Goal: Information Seeking & Learning: Learn about a topic

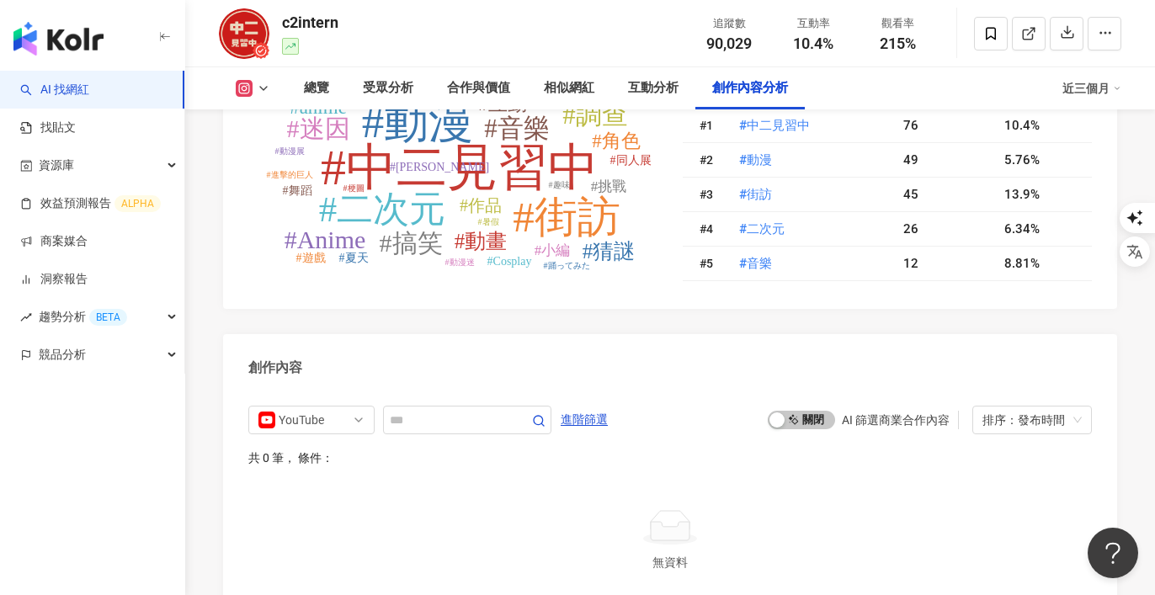
scroll to position [4908, 0]
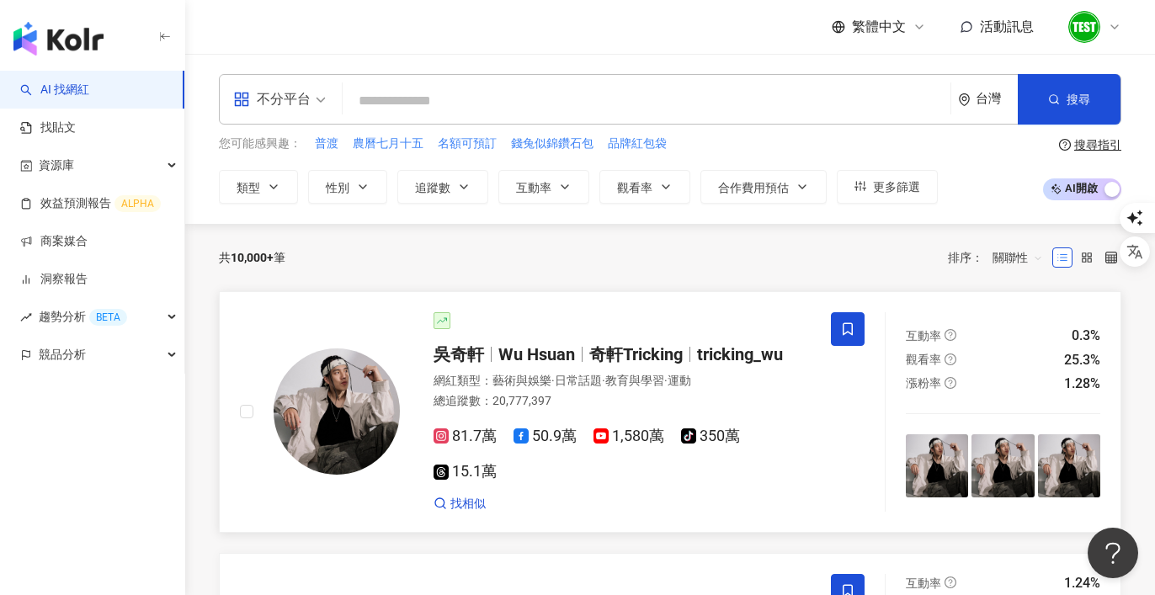
click at [541, 395] on div "總追蹤數 ： 20,777,397" at bounding box center [622, 401] width 377 height 17
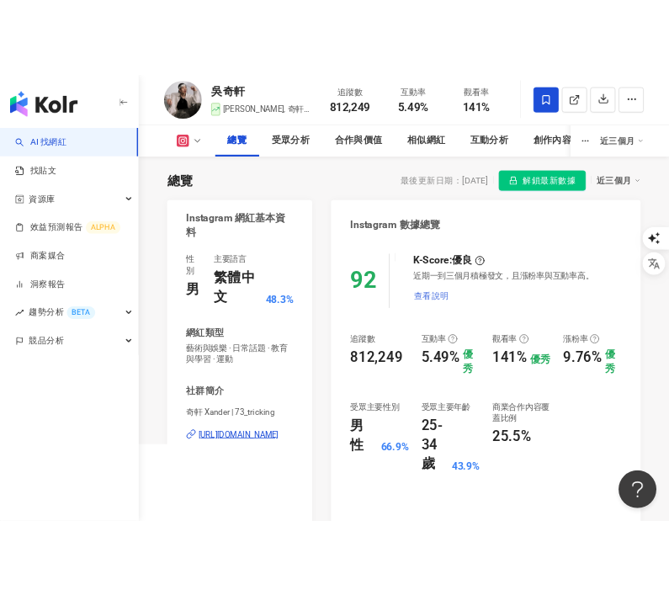
scroll to position [105, 0]
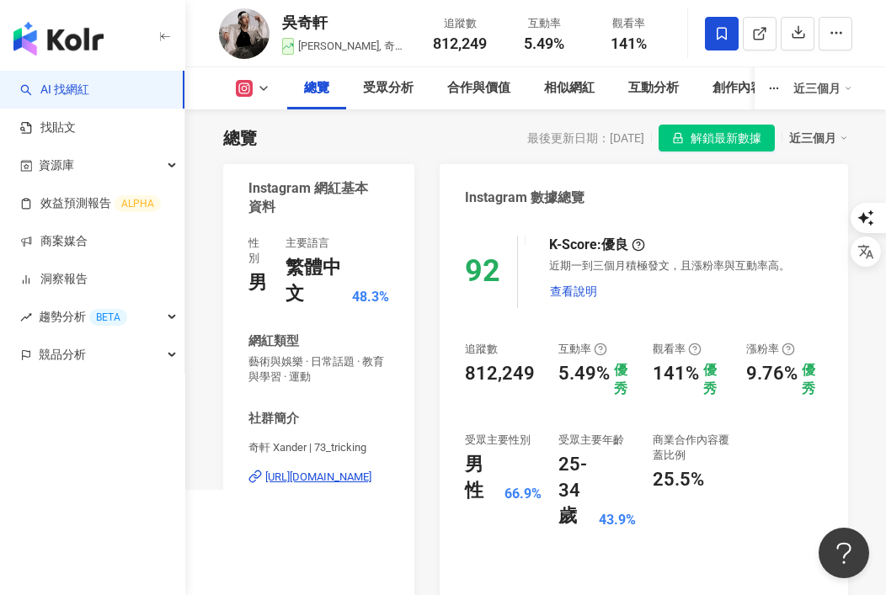
click at [163, 35] on icon "button" at bounding box center [164, 36] width 13 height 13
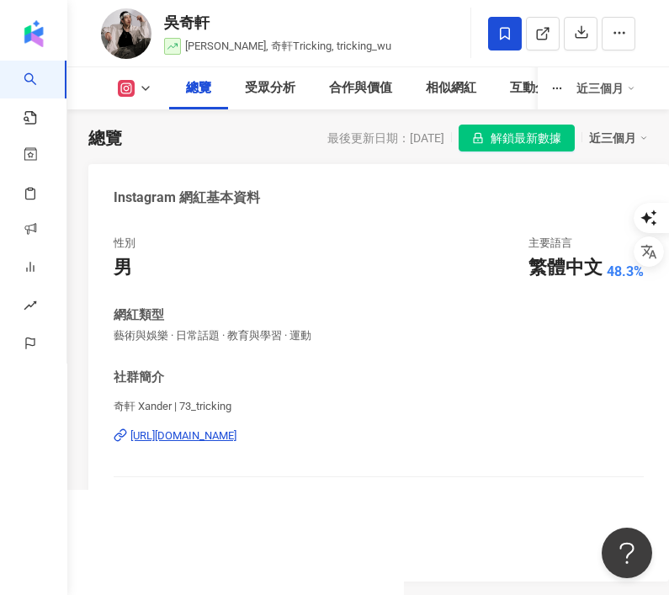
scroll to position [0, 0]
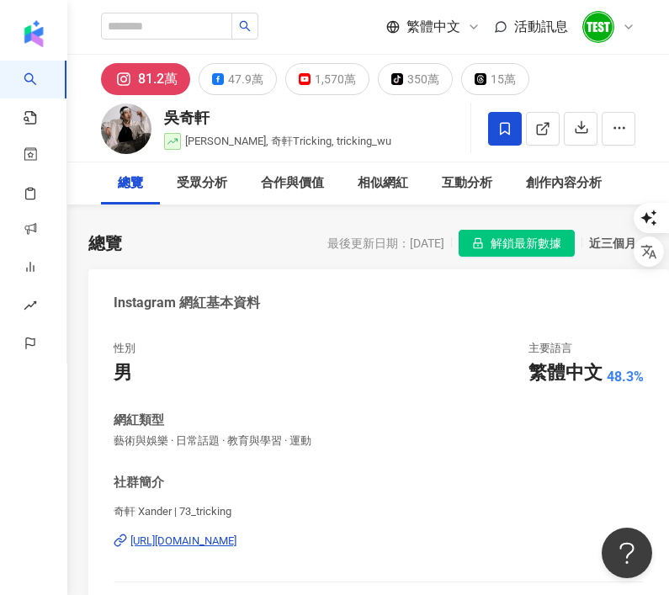
click at [613, 32] on span at bounding box center [599, 27] width 34 height 34
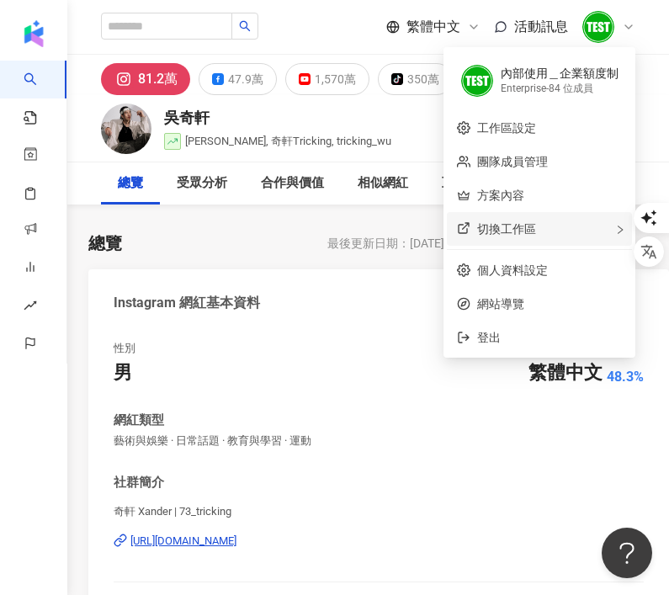
click at [525, 230] on span "切換工作區" at bounding box center [506, 228] width 59 height 13
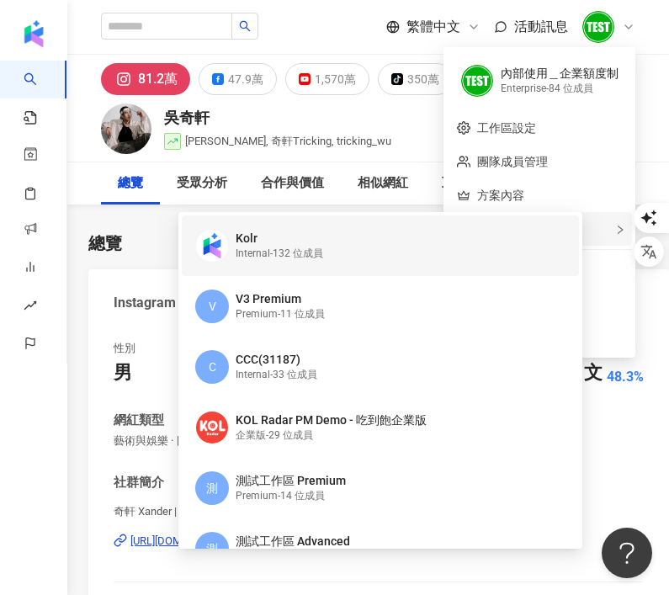
click at [317, 256] on div "Internal - 132 位成員" at bounding box center [280, 254] width 88 height 14
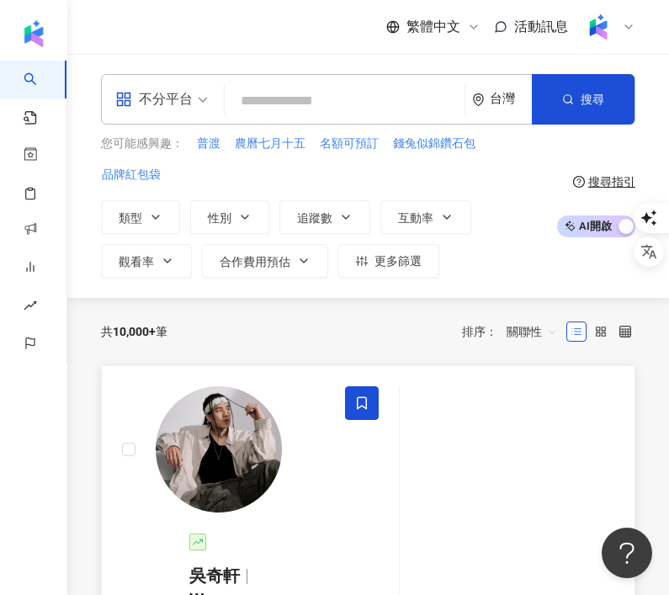
click at [267, 478] on img at bounding box center [219, 449] width 126 height 126
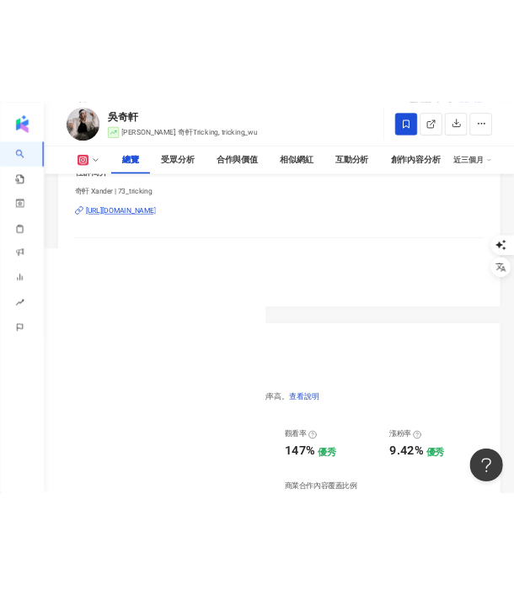
scroll to position [473, 0]
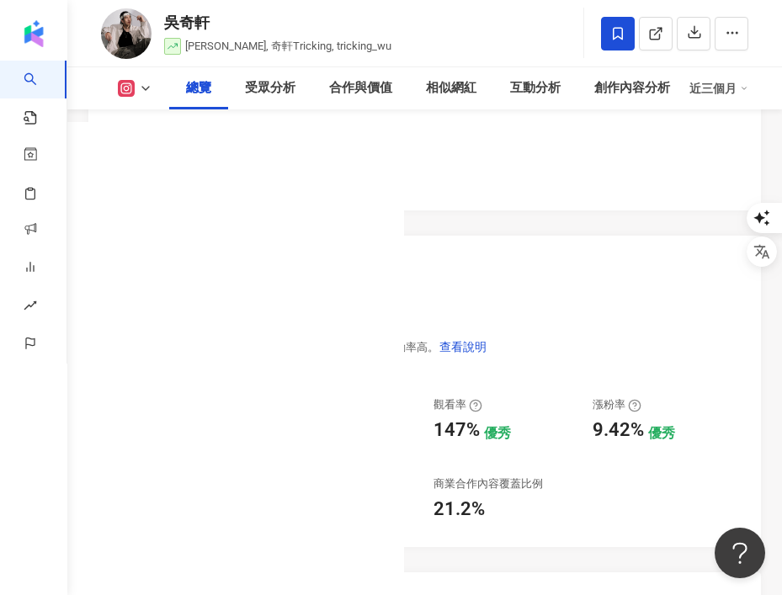
click at [456, 429] on div "147%" at bounding box center [457, 431] width 46 height 26
copy div "147"
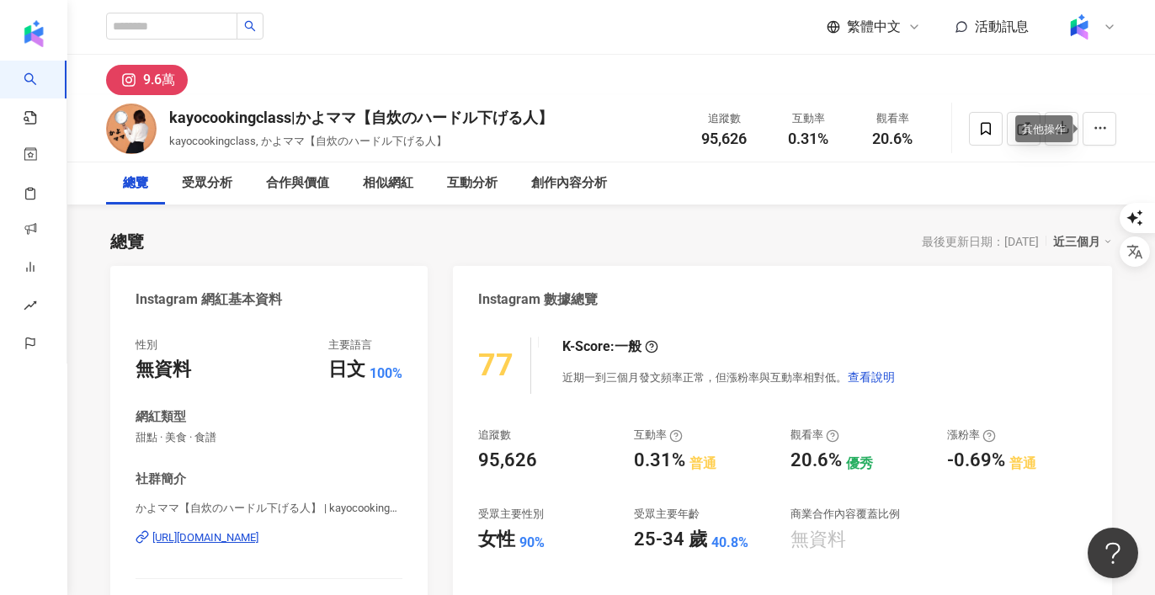
click at [1046, 124] on div "其他操作" at bounding box center [1042, 129] width 61 height 29
click at [1061, 127] on icon "button" at bounding box center [1062, 127] width 15 height 15
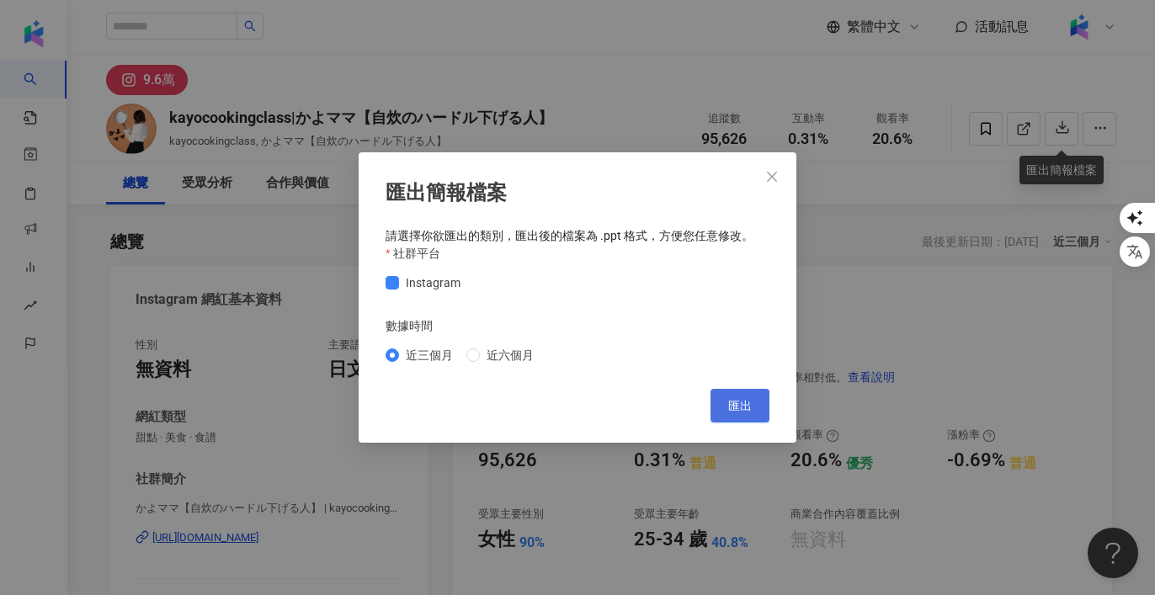
click at [727, 398] on button "匯出" at bounding box center [740, 406] width 59 height 34
click at [775, 173] on icon "close" at bounding box center [771, 176] width 13 height 13
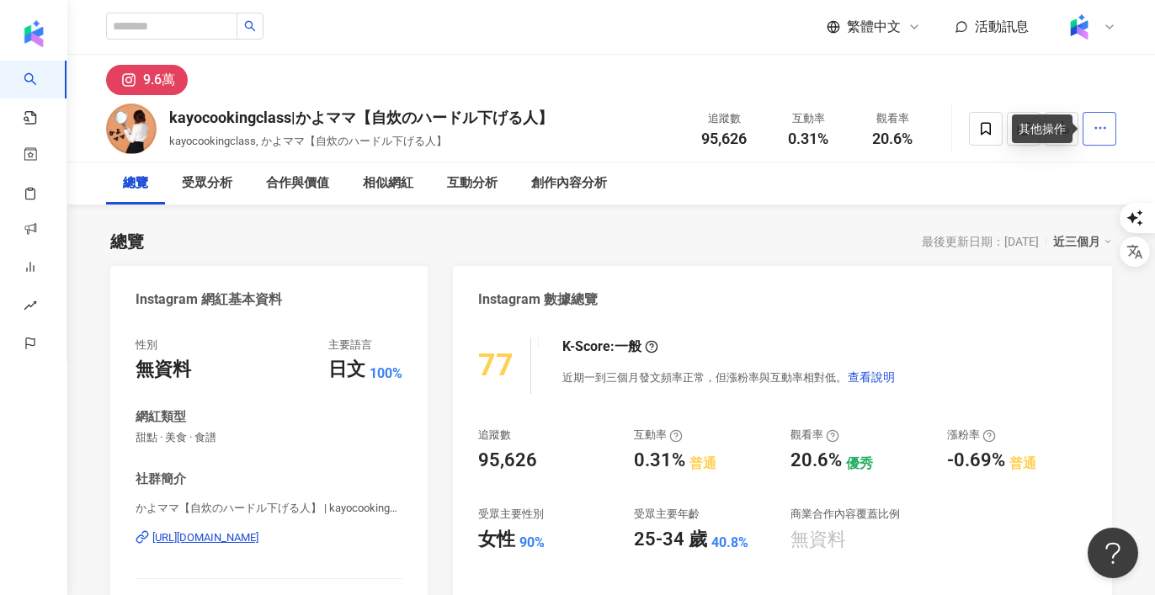
click at [1099, 131] on icon "button" at bounding box center [1100, 127] width 15 height 15
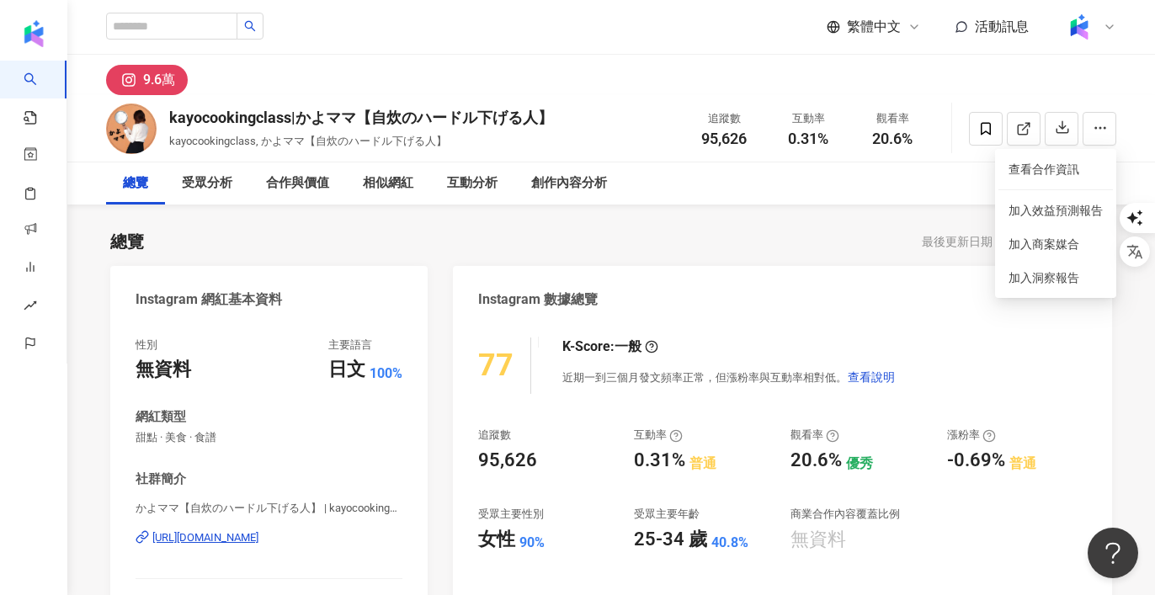
click at [846, 250] on div "總覽 最後更新日期：2025/9/2 近三個月" at bounding box center [611, 242] width 1002 height 24
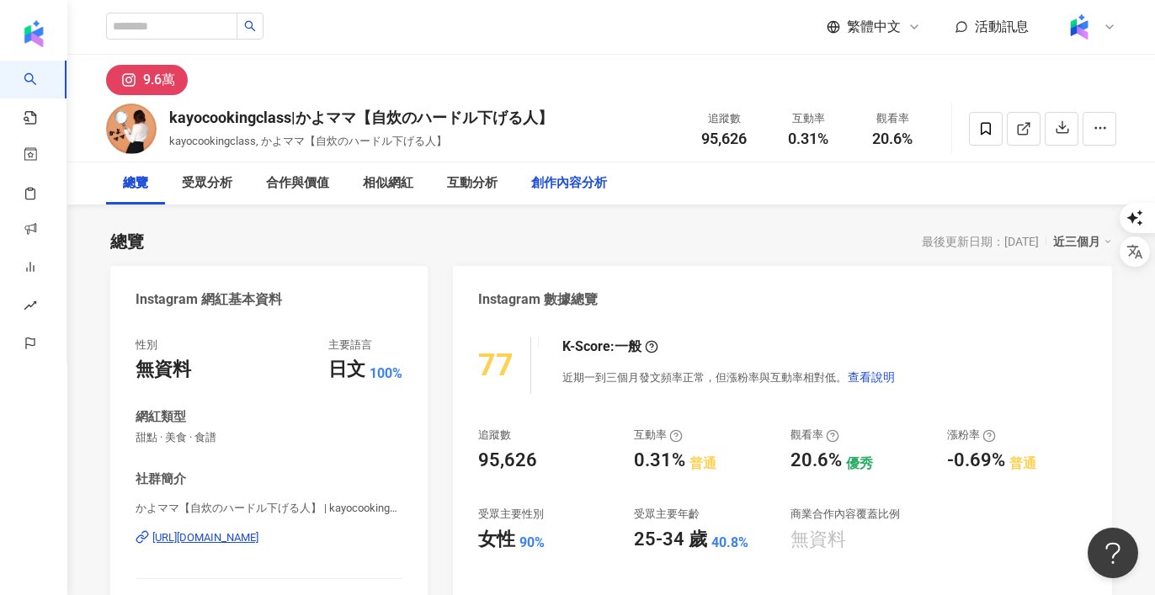
click at [541, 188] on div "創作內容分析" at bounding box center [569, 183] width 76 height 20
